Goal: Navigation & Orientation: Understand site structure

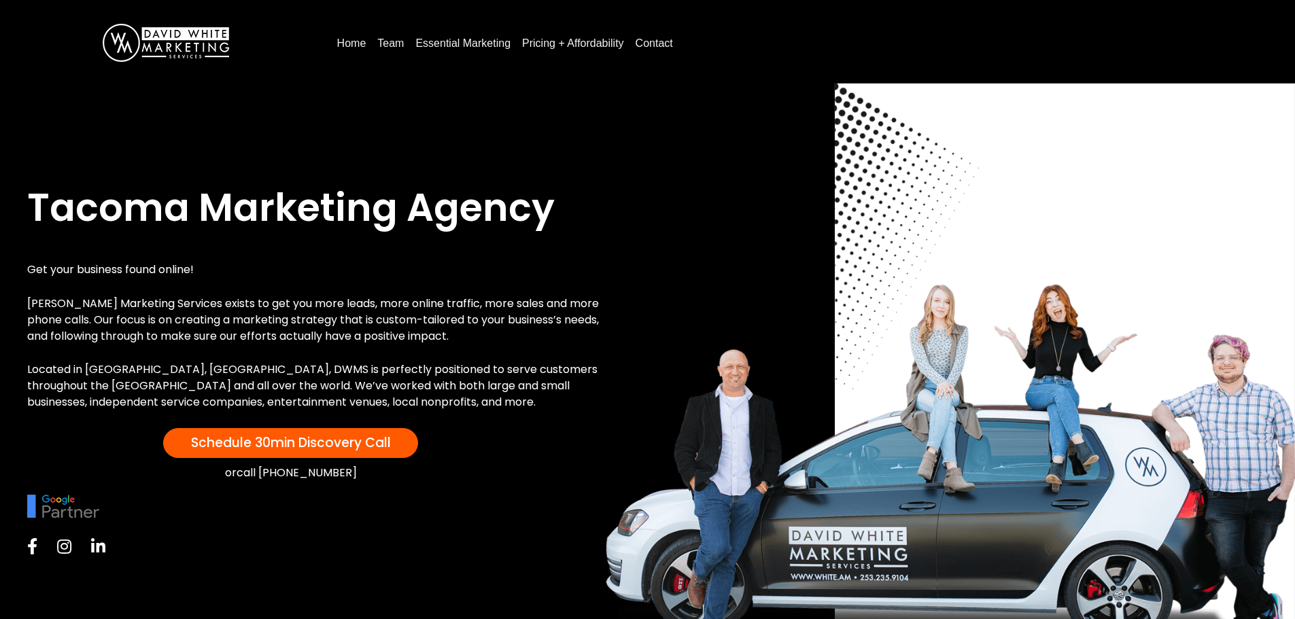
click at [651, 48] on link "Contact" at bounding box center [654, 44] width 48 height 22
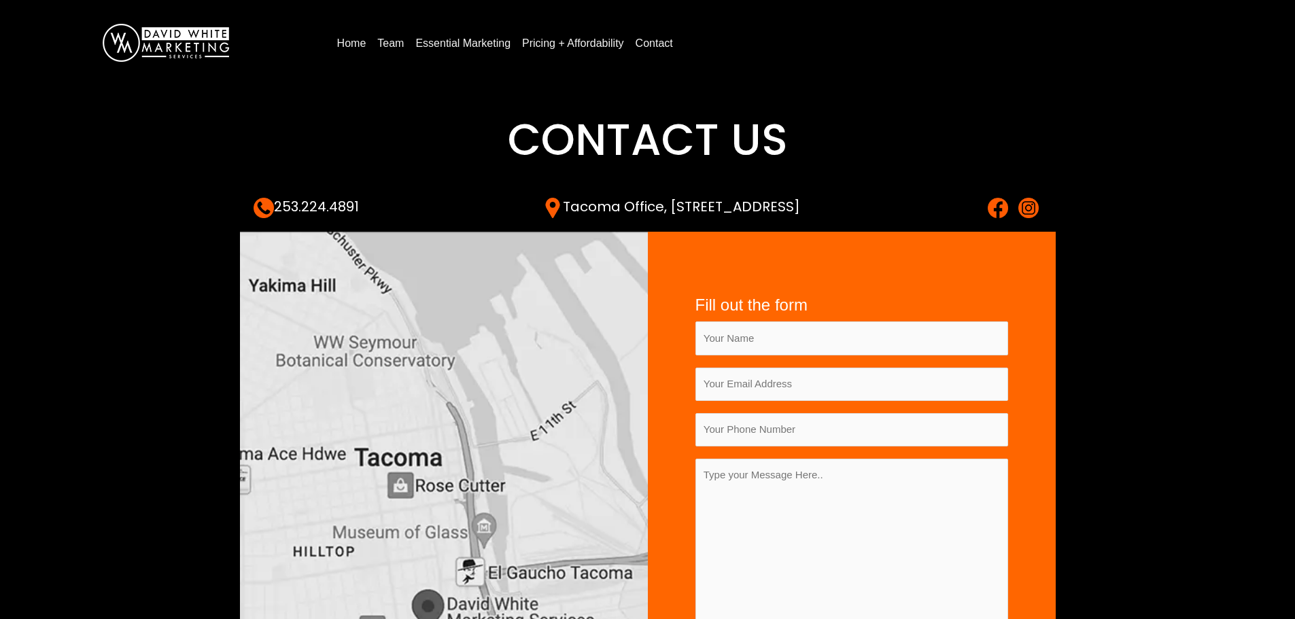
click at [403, 45] on link "Team" at bounding box center [390, 44] width 37 height 22
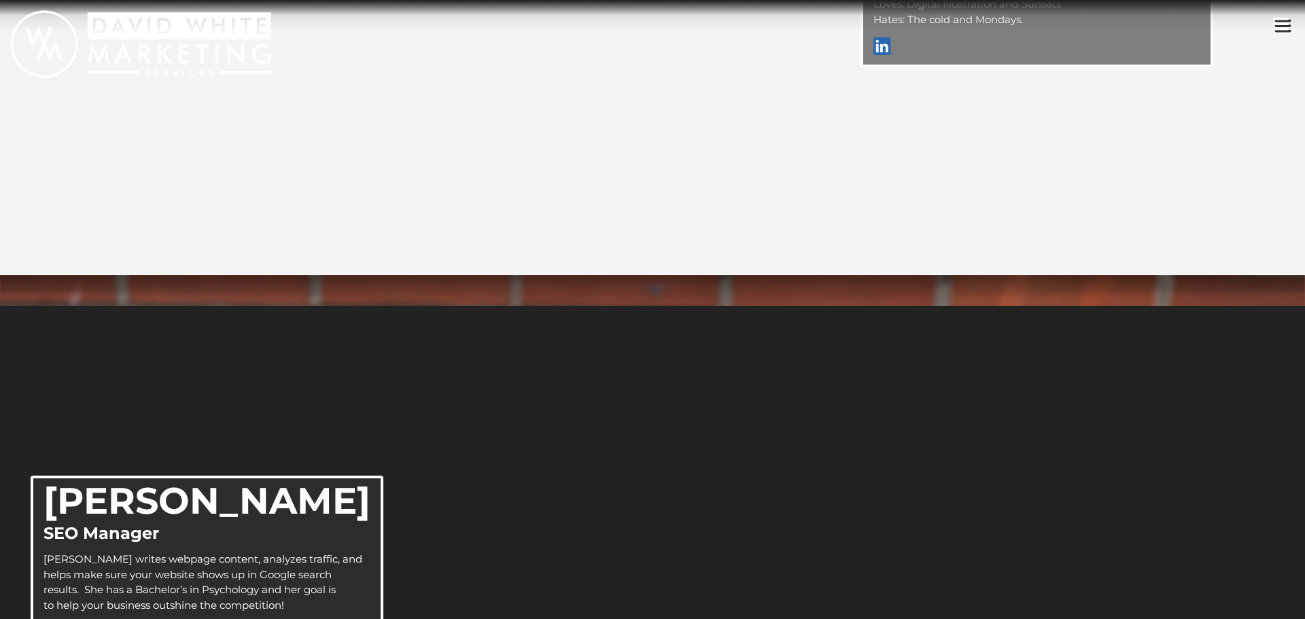
scroll to position [2476, 0]
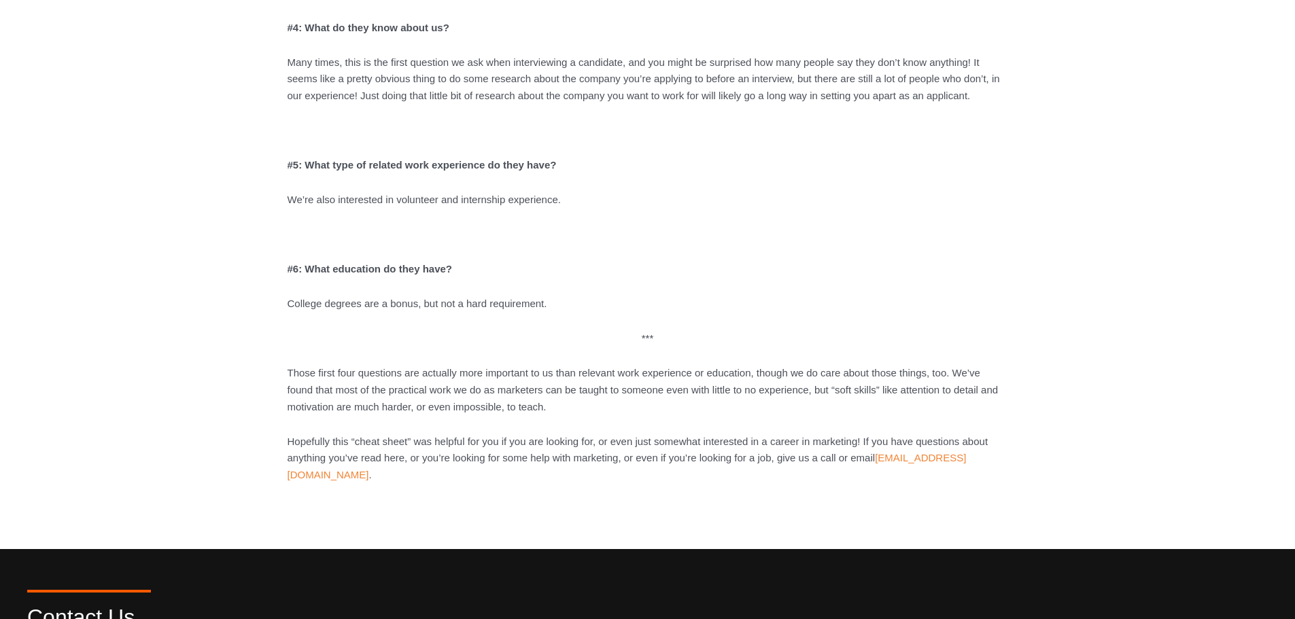
scroll to position [1767, 0]
